Goal: Task Accomplishment & Management: Use online tool/utility

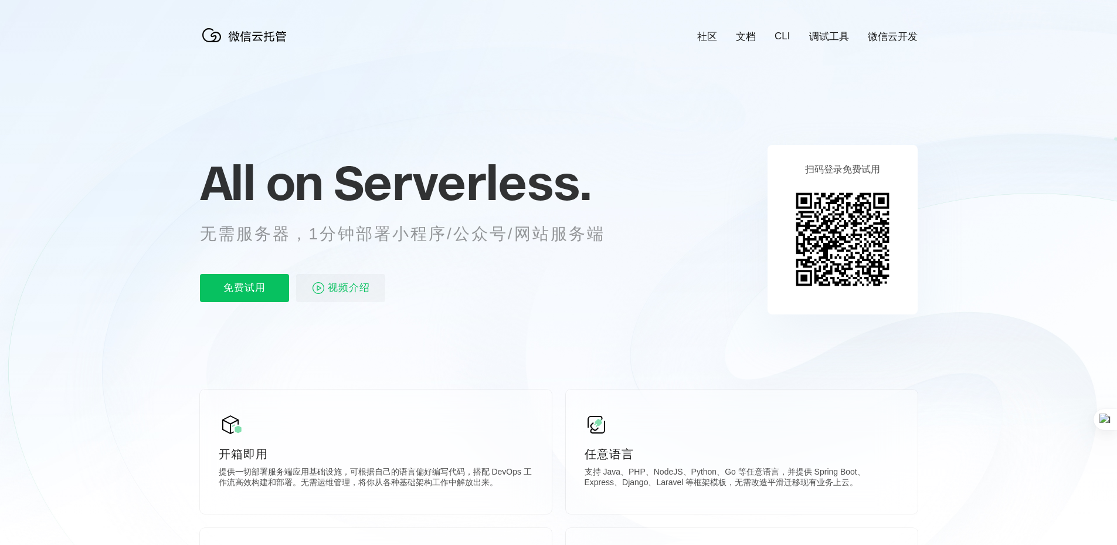
scroll to position [0, 2085]
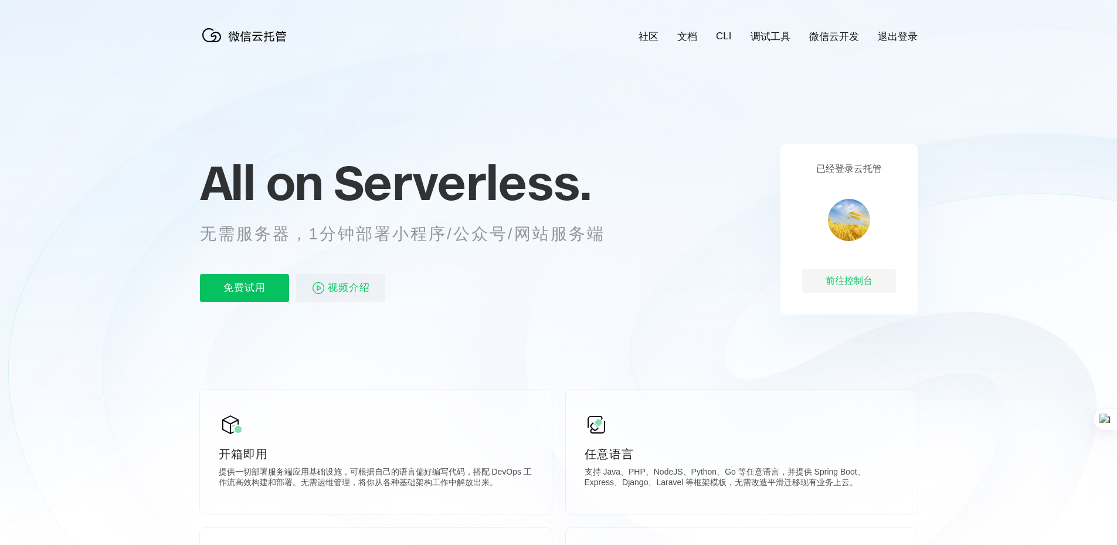
scroll to position [0, 2085]
click at [249, 291] on p "免费试用" at bounding box center [244, 288] width 89 height 28
